Goal: Transaction & Acquisition: Book appointment/travel/reservation

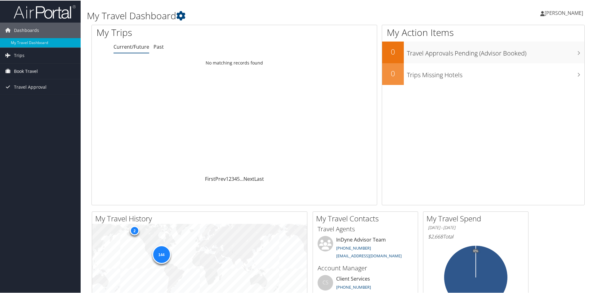
click at [22, 68] on span "Book Travel" at bounding box center [26, 71] width 24 height 16
click at [34, 100] on link "Book/Manage Online Trips" at bounding box center [40, 101] width 81 height 9
